Goal: Information Seeking & Learning: Learn about a topic

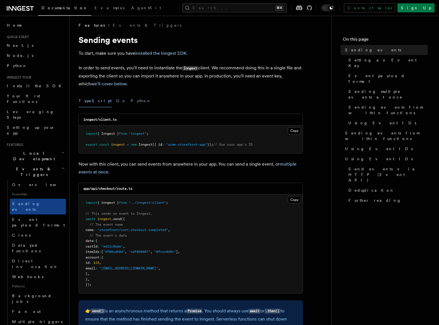
scroll to position [3, 0]
click at [34, 217] on span "Event payload format" at bounding box center [38, 222] width 53 height 10
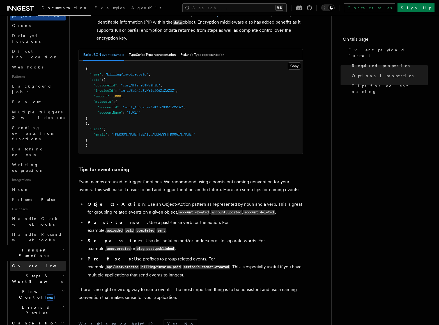
scroll to position [210, 0]
click at [27, 288] on span "Flow Control new" at bounding box center [36, 293] width 52 height 11
click at [29, 315] on span "[PERSON_NAME]" at bounding box center [58, 317] width 82 height 4
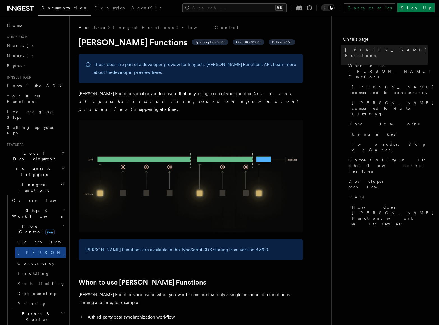
click at [29, 166] on span "Events & Triggers" at bounding box center [32, 171] width 57 height 11
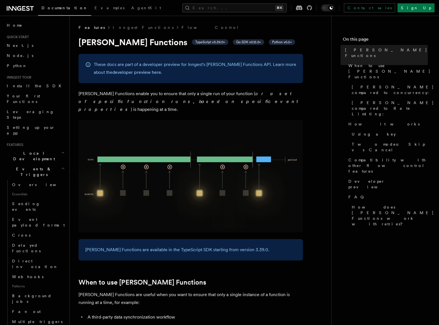
click at [29, 166] on span "Events & Triggers" at bounding box center [32, 171] width 57 height 11
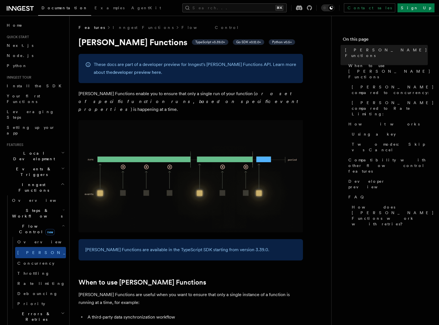
click at [32, 150] on span "Local Development" at bounding box center [32, 155] width 57 height 11
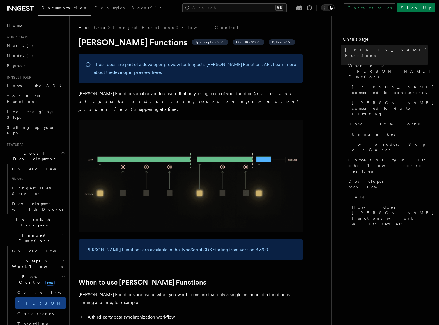
click at [32, 150] on span "Local Development" at bounding box center [32, 155] width 57 height 11
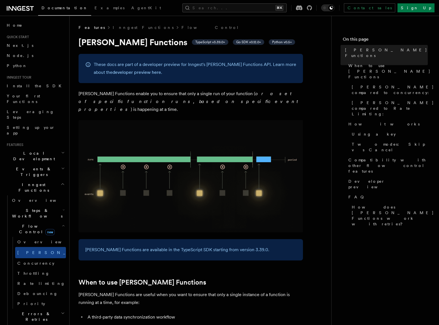
click at [36, 208] on span "Steps & Workflows" at bounding box center [36, 213] width 53 height 11
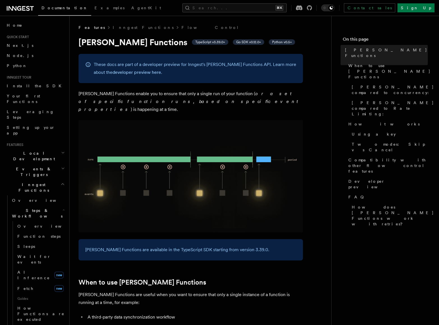
click at [36, 208] on span "Steps & Workflows" at bounding box center [36, 213] width 53 height 11
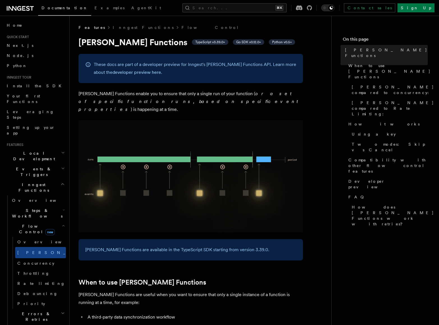
scroll to position [16, 0]
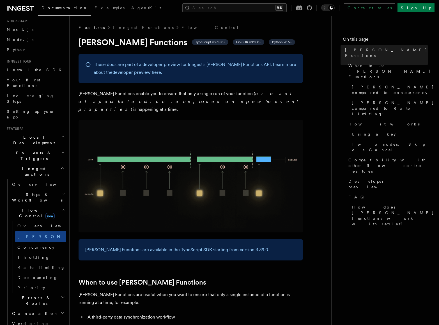
click at [28, 207] on span "Flow Control new" at bounding box center [36, 212] width 52 height 11
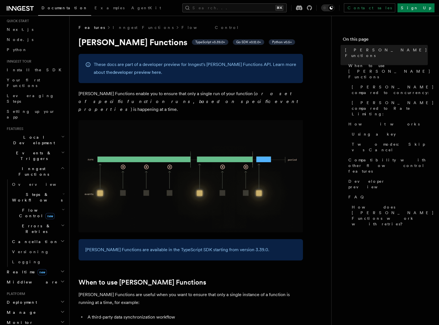
click at [24, 192] on span "Steps & Workflows" at bounding box center [36, 197] width 53 height 11
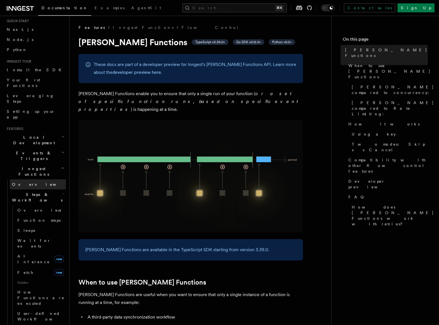
click at [26, 182] on span "Overview" at bounding box center [41, 184] width 58 height 4
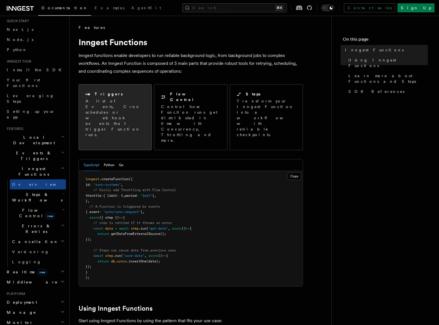
click at [105, 108] on p "A list of Events, Cron schedules or webhook events that trigger Function runs." at bounding box center [115, 117] width 59 height 39
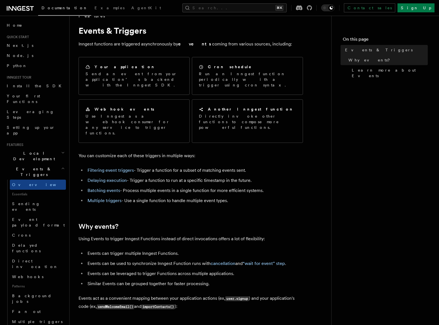
scroll to position [12, 0]
click at [115, 167] on link "Filtering event triggers" at bounding box center [111, 169] width 46 height 5
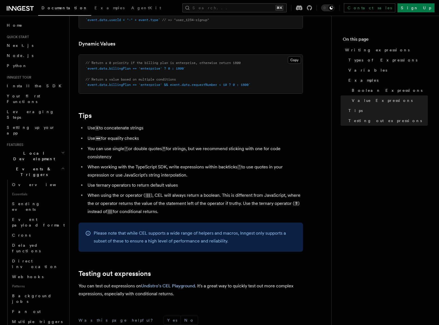
click at [163, 44] on h3 "Dynamic Values" at bounding box center [191, 44] width 225 height 8
